Goal: Find specific page/section: Find specific page/section

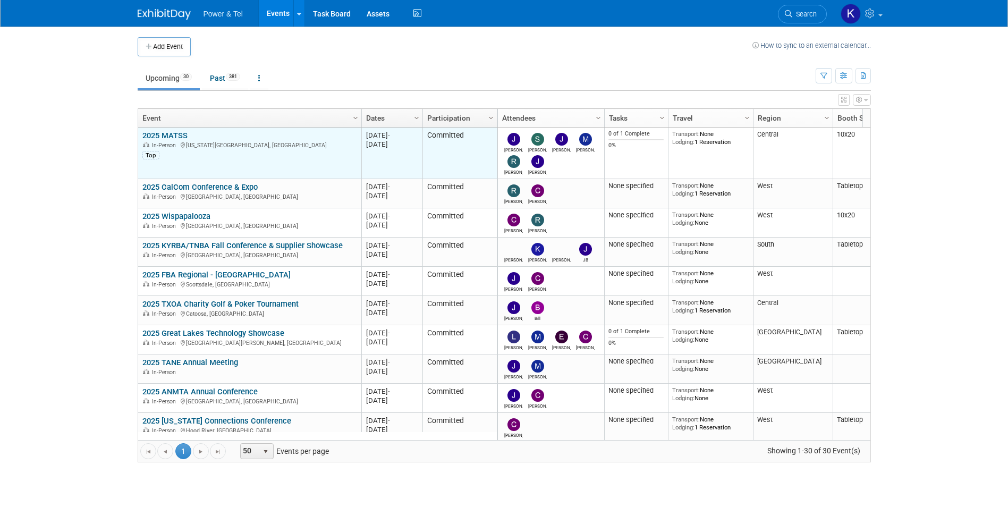
click at [164, 130] on td "2025 MATSS 2025 MATSS In-Person [US_STATE][GEOGRAPHIC_DATA], [GEOGRAPHIC_DATA] …" at bounding box center [249, 154] width 223 height 52
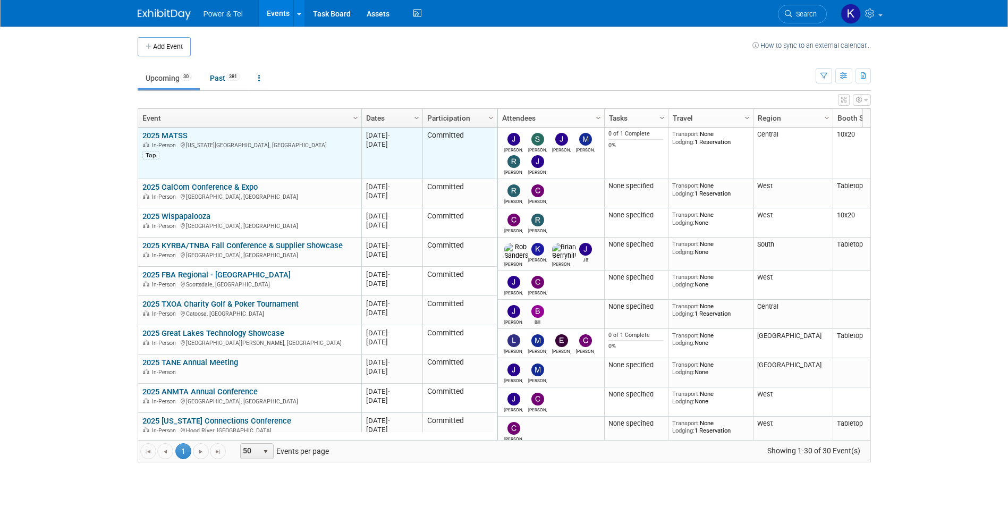
click at [180, 132] on link "2025 MATSS" at bounding box center [164, 136] width 45 height 10
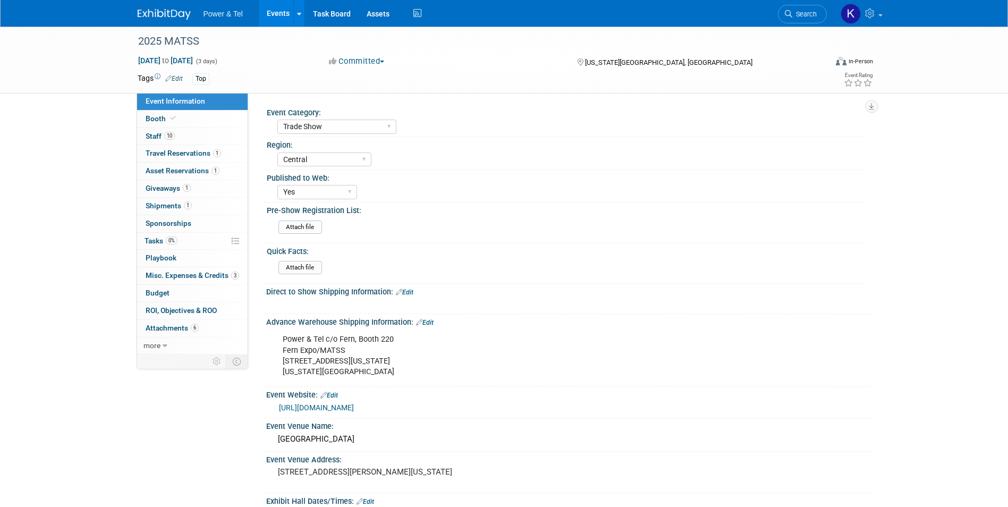
select select "Trade Show"
select select "Central"
select select "Yes"
click at [159, 236] on link "0% Tasks 0%" at bounding box center [192, 241] width 111 height 17
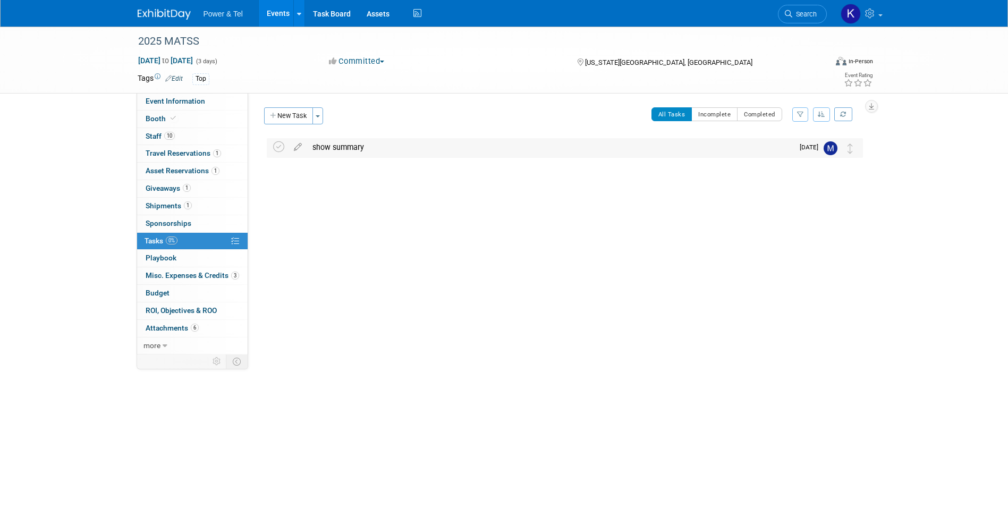
click at [381, 152] on div "show summary" at bounding box center [550, 147] width 486 height 18
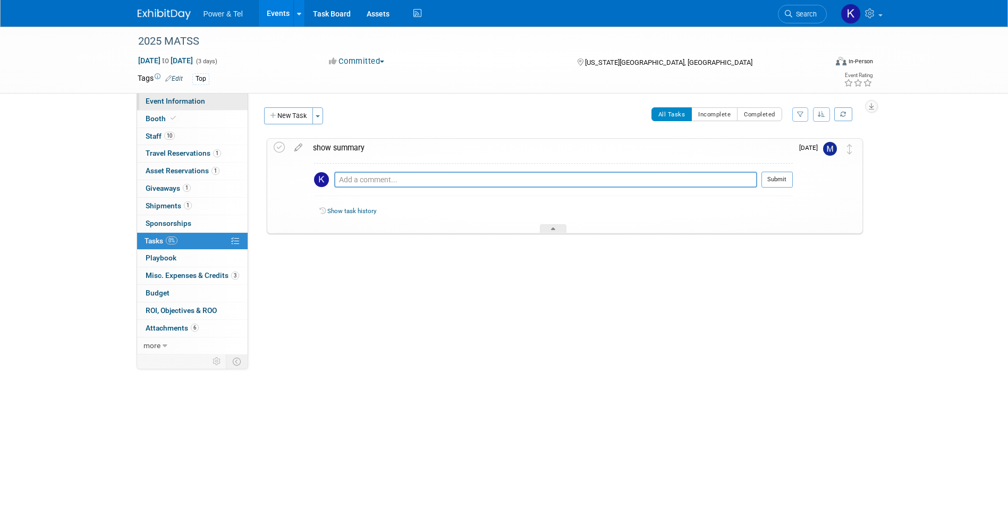
click at [137, 105] on link "Event Information" at bounding box center [192, 101] width 111 height 17
select select "Trade Show"
select select "Central"
select select "Yes"
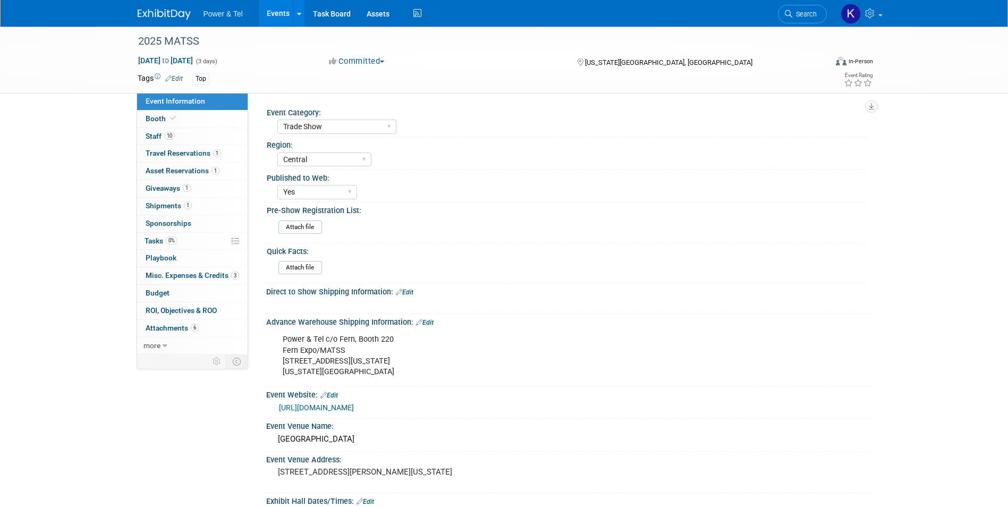
click at [157, 16] on img at bounding box center [164, 14] width 53 height 11
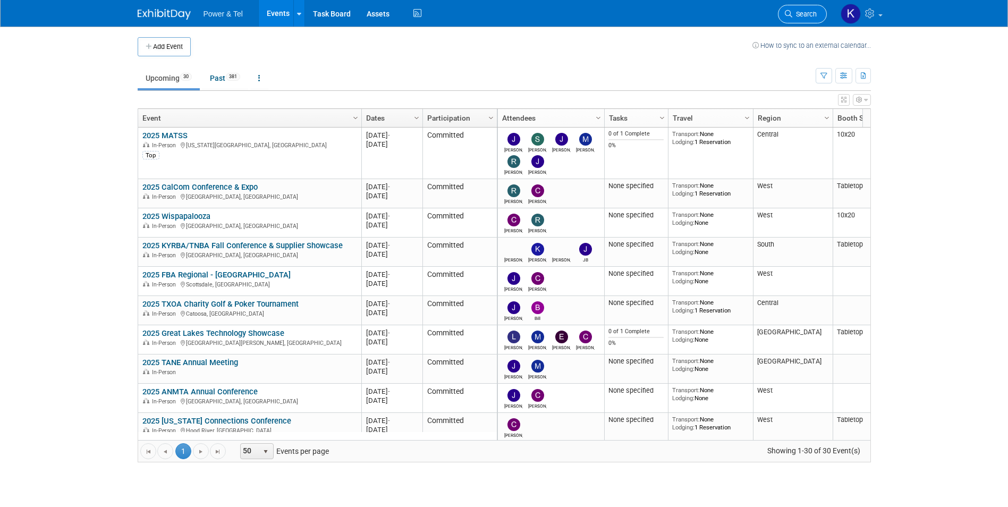
click at [800, 21] on link "Search" at bounding box center [802, 14] width 49 height 19
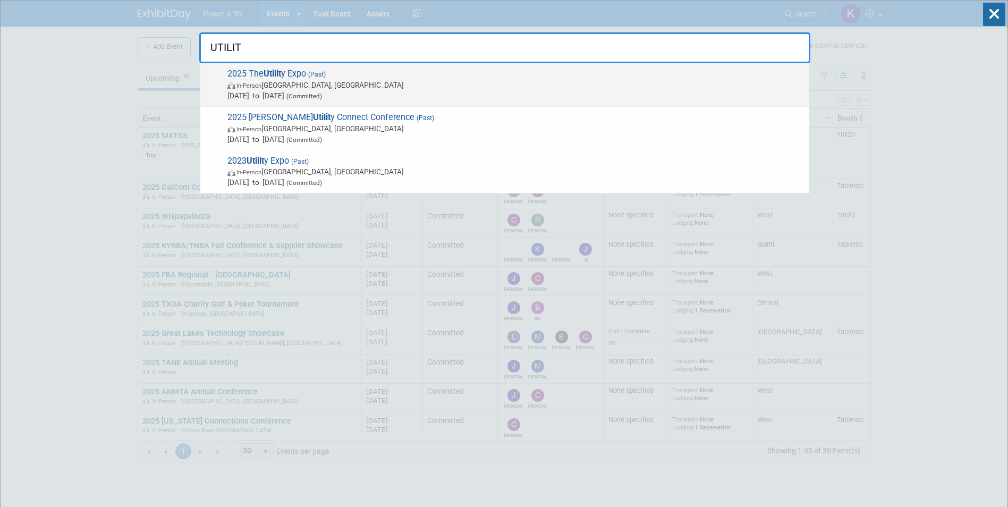
type input "UTILIT"
click at [302, 72] on span "2025 The Utilit y Expo (Past) In-Person Louisville, KY Oct 7, 2025 to Oct 9, 20…" at bounding box center [514, 85] width 580 height 32
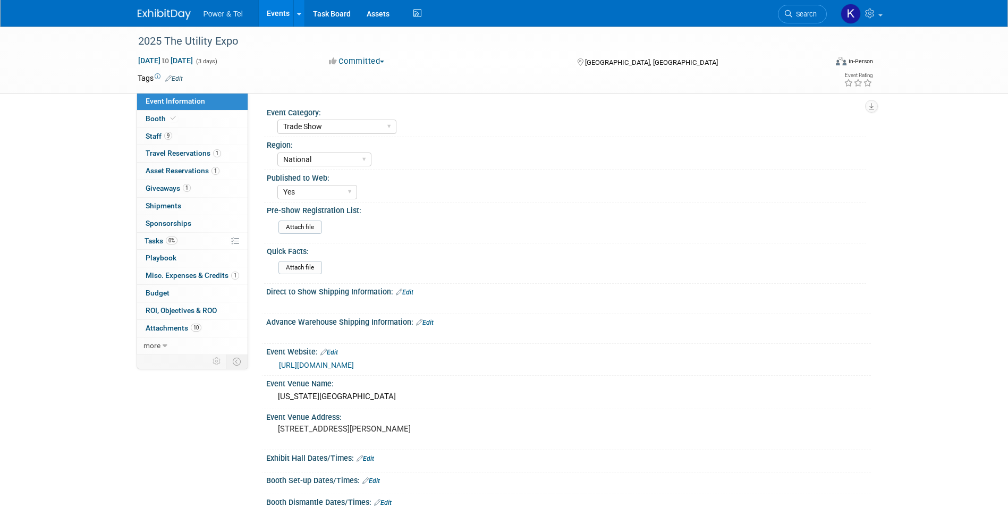
select select "Trade Show"
select select "National"
select select "Yes"
click at [179, 100] on span "Event Information" at bounding box center [176, 101] width 60 height 9
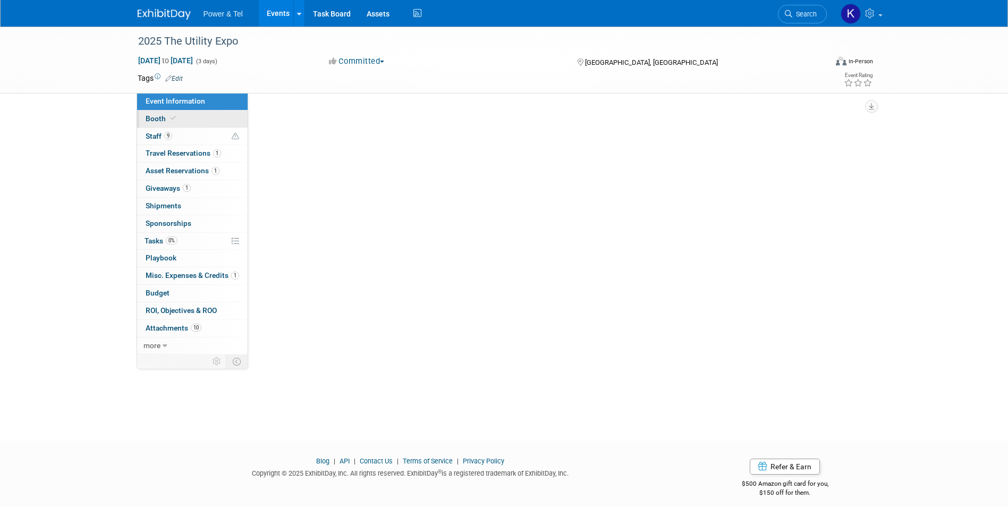
select select "Trade Show"
select select "National"
select select "Yes"
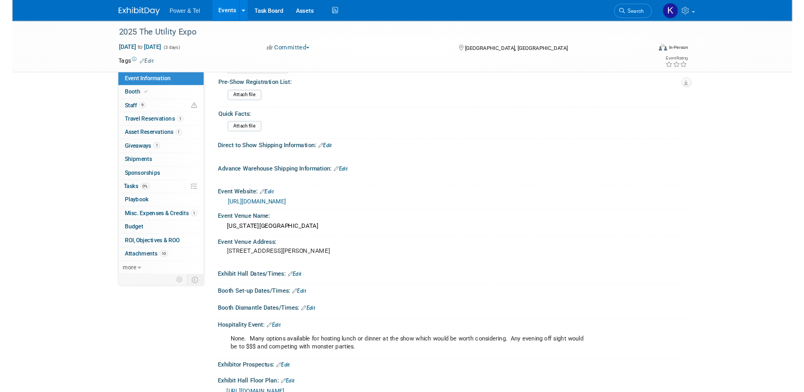
scroll to position [106, 0]
